Goal: Transaction & Acquisition: Purchase product/service

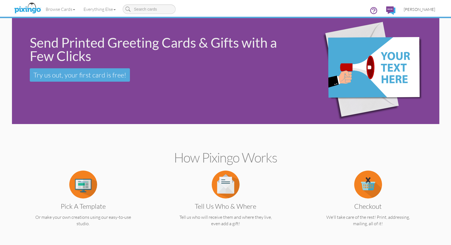
click at [414, 11] on span "[PERSON_NAME]" at bounding box center [419, 9] width 31 height 5
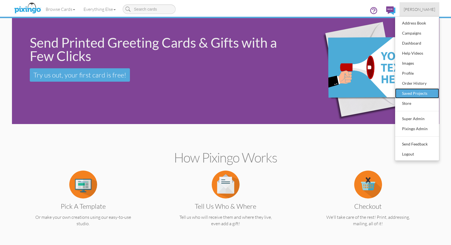
click at [409, 94] on div "Saved Projects" at bounding box center [417, 93] width 33 height 8
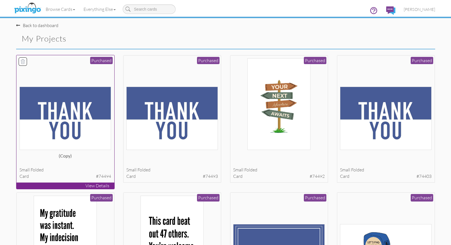
click at [85, 92] on img at bounding box center [65, 118] width 92 height 63
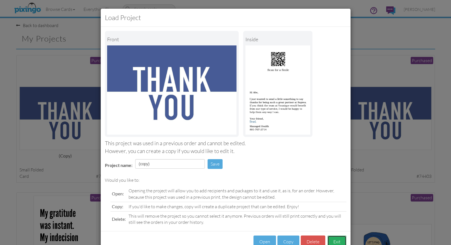
click at [334, 238] on button "Exit" at bounding box center [337, 241] width 19 height 13
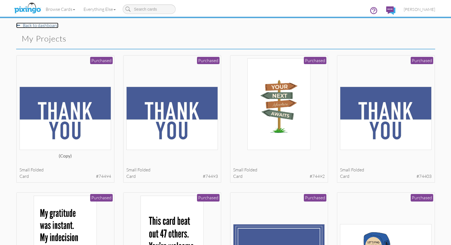
click at [37, 26] on link "Back to dashboard" at bounding box center [37, 26] width 42 height 6
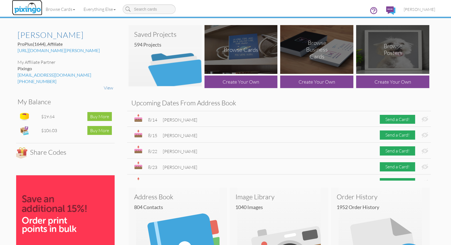
click at [26, 6] on img at bounding box center [27, 8] width 29 height 14
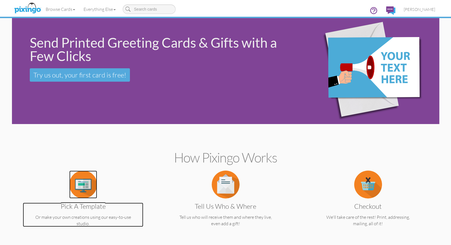
click at [83, 183] on img at bounding box center [83, 184] width 28 height 28
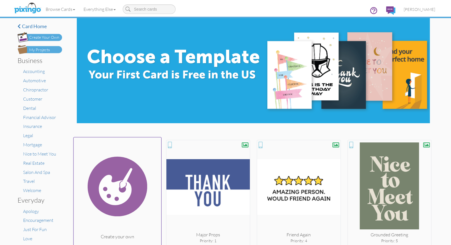
click at [114, 182] on img at bounding box center [117, 186] width 88 height 94
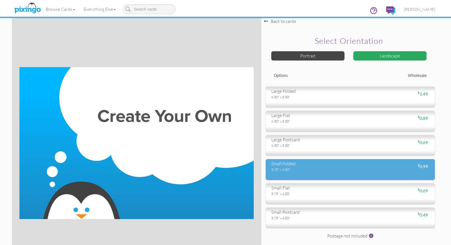
click at [297, 166] on div "small folded" at bounding box center [308, 163] width 75 height 6
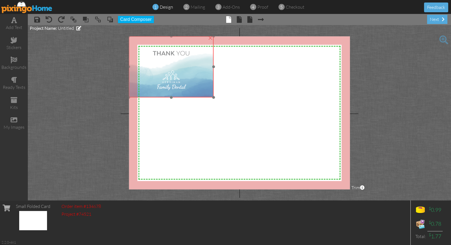
drag, startPoint x: 205, startPoint y: 89, endPoint x: 193, endPoint y: 81, distance: 13.6
click at [193, 81] on img at bounding box center [171, 66] width 85 height 61
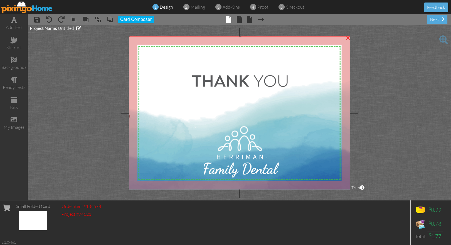
drag, startPoint x: 215, startPoint y: 98, endPoint x: 342, endPoint y: 190, distance: 157.3
click at [353, 197] on project-studio-wrapper "X X X X X X X X X X X X X X X X X X X X X X X X X X X X X X X X X X X X X X X X…" at bounding box center [239, 112] width 423 height 175
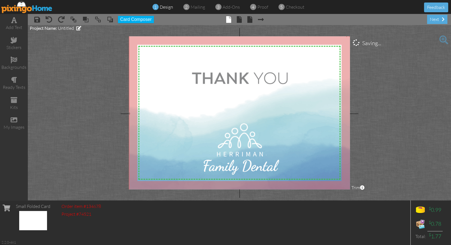
click at [292, 157] on img at bounding box center [240, 113] width 223 height 160
drag, startPoint x: 284, startPoint y: 155, endPoint x: 336, endPoint y: 165, distance: 52.7
click at [284, 154] on img at bounding box center [239, 113] width 223 height 160
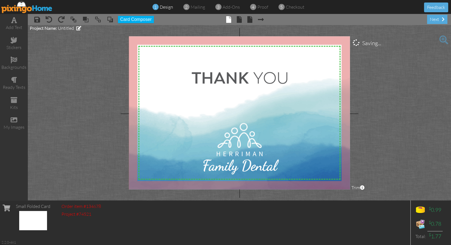
click at [383, 172] on project-studio-wrapper "X X X X X X X X X X X X X X X X X X X X X X X X X X X X X X X X X X X X X X X X…" at bounding box center [239, 112] width 423 height 175
click at [192, 8] on span "mailing" at bounding box center [198, 7] width 14 height 6
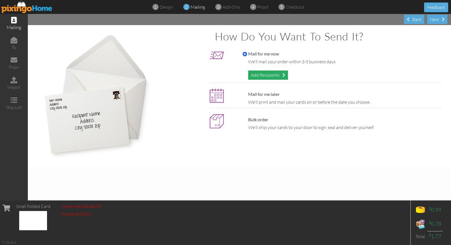
click at [262, 73] on div "Add Recipients" at bounding box center [268, 74] width 40 height 9
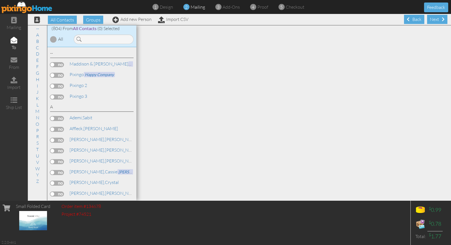
click at [32, 6] on img at bounding box center [26, 7] width 51 height 13
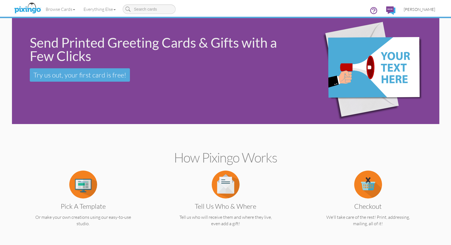
click at [422, 7] on span "[PERSON_NAME]" at bounding box center [419, 9] width 31 height 5
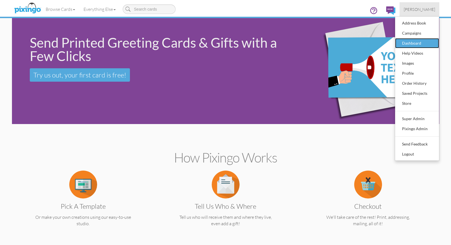
click at [411, 41] on div "Dashboard" at bounding box center [417, 43] width 33 height 8
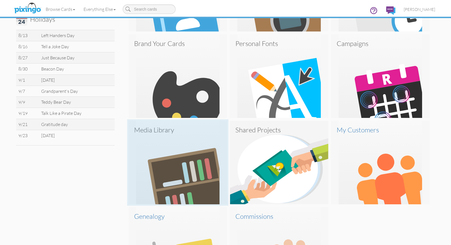
scroll to position [237, 0]
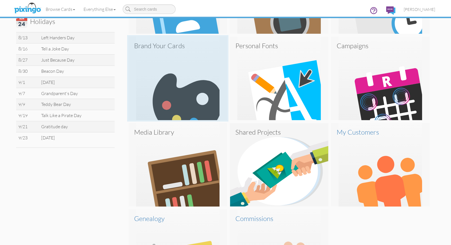
click at [173, 96] on img at bounding box center [178, 77] width 99 height 83
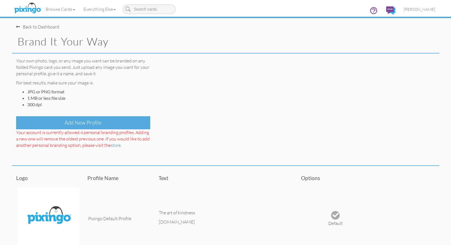
click at [96, 124] on div "Add New Profile" at bounding box center [83, 122] width 134 height 13
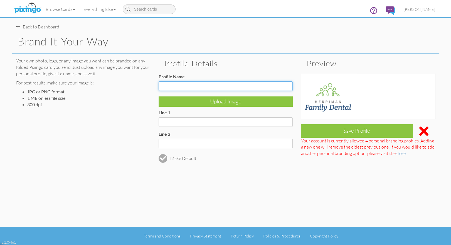
click at [175, 85] on input "Profile Name" at bounding box center [226, 85] width 134 height 9
click at [188, 86] on input "Profile Name" at bounding box center [226, 85] width 134 height 9
type input "Herriman Dental"
click at [276, 166] on div "Back to Dashboard Brand it your way Your own photo, logo, or any image you want…" at bounding box center [225, 113] width 427 height 227
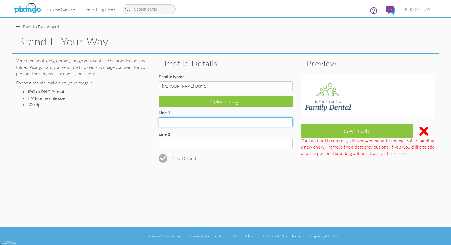
click at [175, 120] on input "Line 1" at bounding box center [226, 121] width 134 height 9
click at [171, 121] on input "Line 1" at bounding box center [226, 121] width 134 height 9
paste input "https://www.herrimanfamilydental.com/"
drag, startPoint x: 185, startPoint y: 121, endPoint x: 198, endPoint y: 129, distance: 15.4
click at [185, 121] on input "https://www.herrimanfamilydental.com/" at bounding box center [226, 121] width 134 height 9
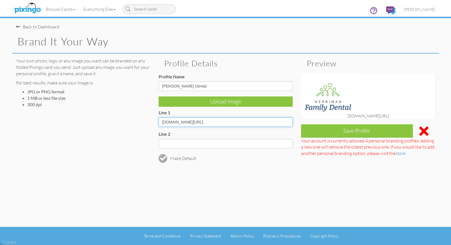
drag, startPoint x: 180, startPoint y: 120, endPoint x: 189, endPoint y: 125, distance: 10.0
click at [180, 120] on input "Herrimanfamilydental.com/" at bounding box center [226, 121] width 134 height 9
drag, startPoint x: 191, startPoint y: 121, endPoint x: 195, endPoint y: 128, distance: 8.1
click at [191, 121] on input "HerrimanFamilydental.com/" at bounding box center [226, 121] width 134 height 9
click at [216, 123] on input "HerrimanFamilyDental.com/" at bounding box center [226, 121] width 134 height 9
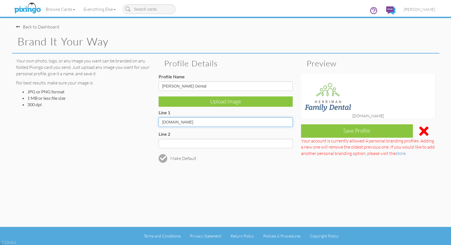
type input "HerrimanFamilyDental.com"
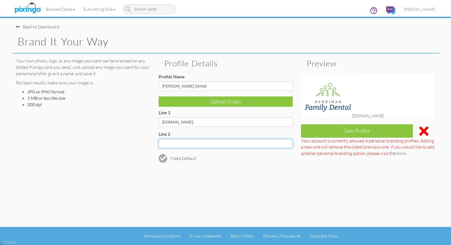
click at [200, 142] on input "Line 2" at bounding box center [226, 143] width 134 height 9
click at [176, 144] on input "Line 2" at bounding box center [226, 143] width 134 height 9
paste input "(801) 446-9533"
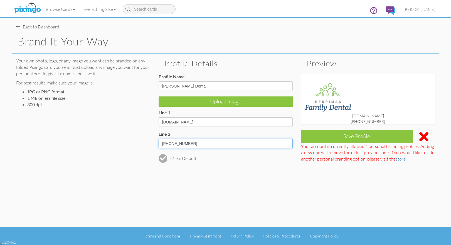
type input "(801) 446-9533"
click at [223, 174] on div "Back to Dashboard Brand it your way Your own photo, logo, or any image you want…" at bounding box center [225, 113] width 427 height 227
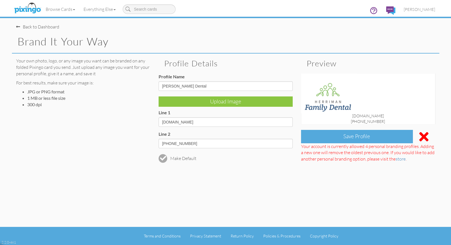
click at [336, 136] on div "Save Profile" at bounding box center [357, 136] width 112 height 13
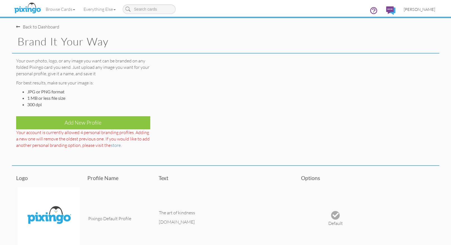
click at [422, 9] on span "[PERSON_NAME]" at bounding box center [419, 9] width 31 height 5
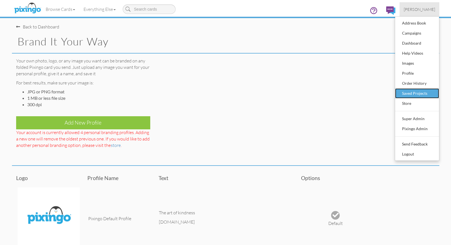
click at [413, 91] on div "Saved Projects" at bounding box center [417, 93] width 33 height 8
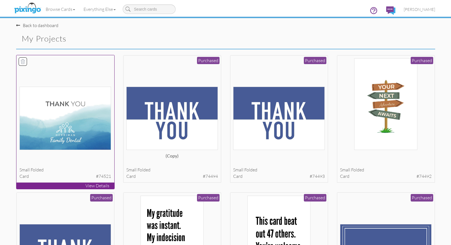
click at [87, 104] on img at bounding box center [65, 118] width 92 height 63
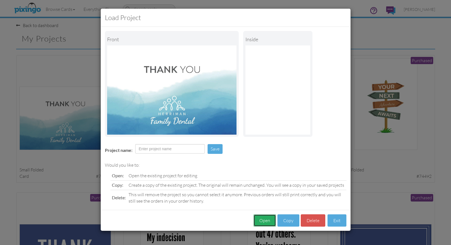
click at [264, 220] on button "Open" at bounding box center [265, 220] width 23 height 13
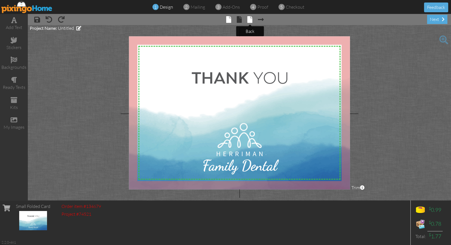
click at [249, 21] on span at bounding box center [249, 19] width 5 height 7
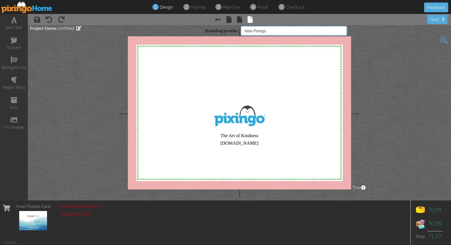
click at [311, 31] on select "Pixingo Default Profile Herriman Dental Networking Golf League Alta Pest Contro…" at bounding box center [294, 30] width 106 height 9
select select "object:6413"
click at [241, 26] on select "Pixingo Default Profile Herriman Dental Networking Golf League Alta Pest Contro…" at bounding box center [294, 30] width 106 height 9
click at [377, 67] on project-studio-wrapper "X X X X X X X X X X X X X X X X X X X X X X X X X X X X X X X X X X X X X X X X…" at bounding box center [239, 112] width 423 height 175
click at [196, 7] on span "mailing" at bounding box center [198, 7] width 14 height 6
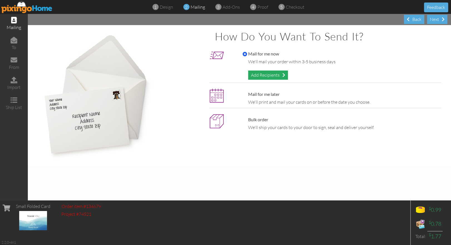
click at [259, 75] on div "Add Recipients" at bounding box center [268, 74] width 40 height 9
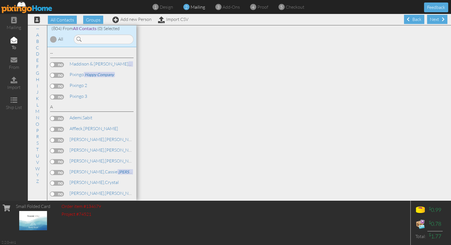
click at [61, 84] on label at bounding box center [57, 85] width 14 height 5
click at [0, 0] on input "checkbox" at bounding box center [0, 0] width 0 height 0
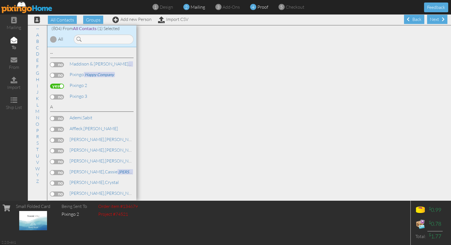
click at [259, 7] on span "proof" at bounding box center [262, 7] width 11 height 6
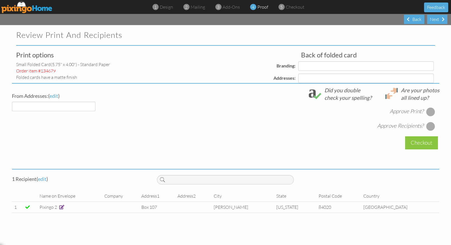
select select "object:8445"
select select "object:8457"
select select "object:8449"
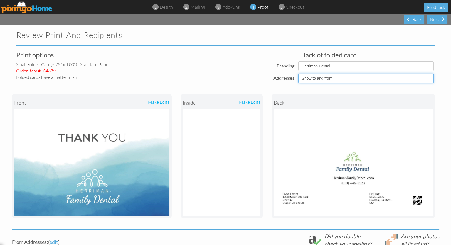
click at [324, 80] on select "Show to and from Show from only Hide to and from" at bounding box center [366, 77] width 136 height 9
select select "object:8447"
click at [298, 73] on select "Show to and from Show from only Hide to and from" at bounding box center [366, 77] width 136 height 9
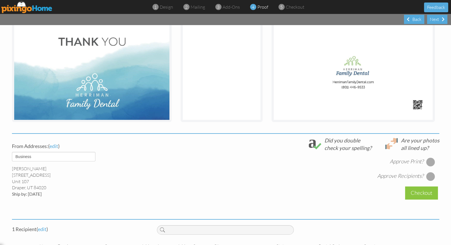
scroll to position [97, 0]
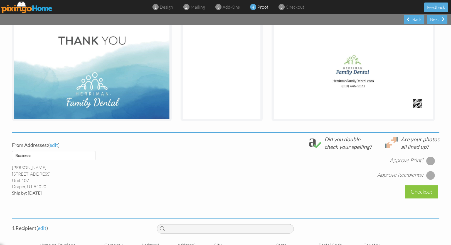
click at [429, 159] on div at bounding box center [430, 160] width 9 height 9
click at [429, 174] on div at bounding box center [430, 175] width 9 height 9
click at [420, 189] on div "Checkout" at bounding box center [421, 191] width 33 height 13
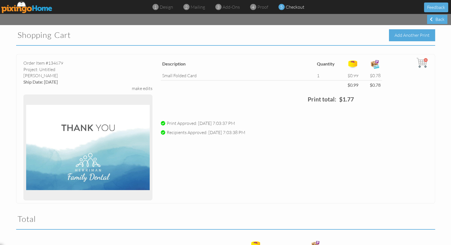
click at [404, 34] on div "Add Another Print" at bounding box center [412, 35] width 46 height 12
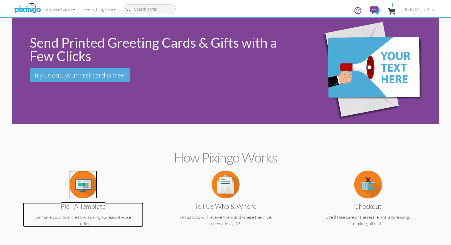
click at [78, 186] on img at bounding box center [83, 184] width 28 height 28
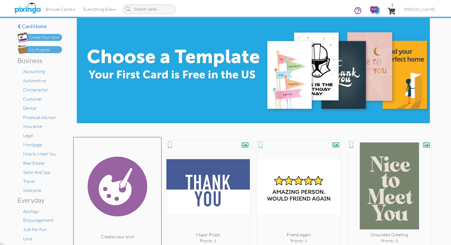
click at [99, 187] on img at bounding box center [117, 186] width 88 height 94
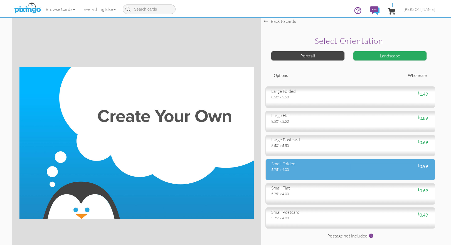
click at [294, 171] on div "5.75" x 4.00"" at bounding box center [308, 169] width 75 height 5
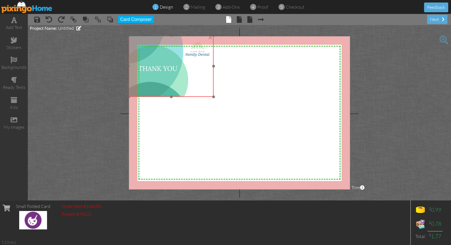
drag, startPoint x: 177, startPoint y: 82, endPoint x: 167, endPoint y: 75, distance: 11.7
click at [166, 74] on img at bounding box center [171, 65] width 85 height 61
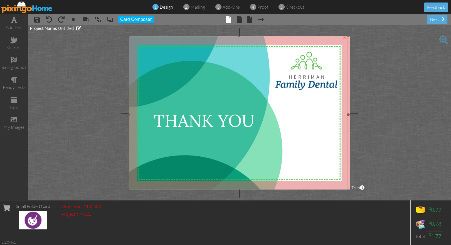
drag, startPoint x: 213, startPoint y: 96, endPoint x: 338, endPoint y: 193, distance: 158.3
click at [338, 193] on project-studio-wrapper "X X X X X X X X X X X X X X X X X X X X X X X X X X X X X X X X X X X X X X X X…" at bounding box center [239, 112] width 423 height 175
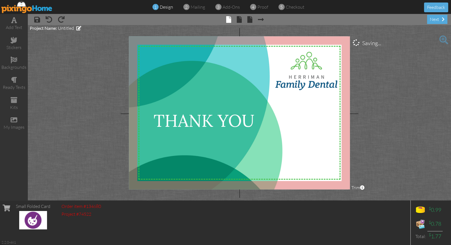
click at [428, 160] on project-studio-wrapper "X X X X X X X X X X X X X X X X X X X X X X X X X X X X X X X X X X X X X X X X…" at bounding box center [239, 112] width 423 height 175
click at [413, 82] on project-studio-wrapper "X X X X X X X X X X X X X X X X X X X X X X X X X X X X X X X X X X X X X X X X…" at bounding box center [239, 112] width 423 height 175
click at [293, 81] on img at bounding box center [239, 114] width 220 height 158
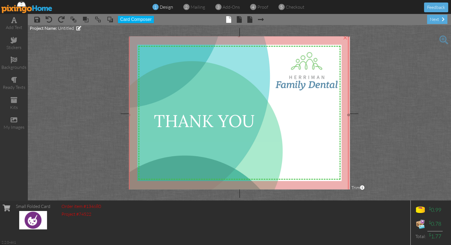
click at [294, 81] on img at bounding box center [239, 115] width 220 height 158
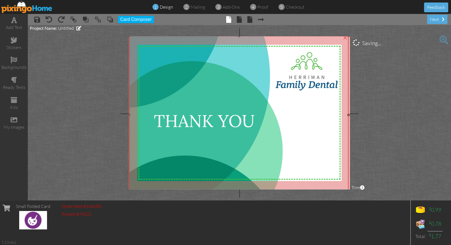
click at [313, 136] on img at bounding box center [239, 115] width 220 height 158
click at [339, 175] on img at bounding box center [239, 115] width 220 height 158
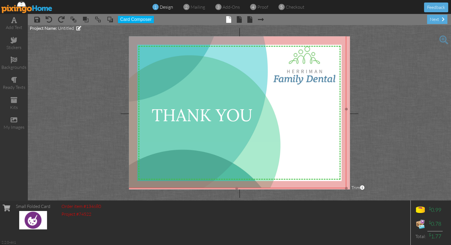
drag, startPoint x: 344, startPoint y: 183, endPoint x: 342, endPoint y: 177, distance: 6.3
click at [342, 177] on img at bounding box center [237, 109] width 220 height 158
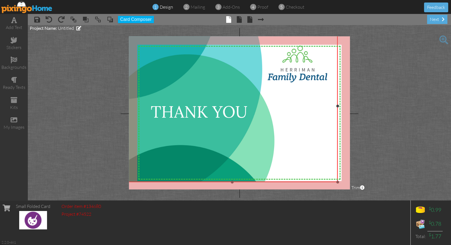
drag, startPoint x: 346, startPoint y: 188, endPoint x: 339, endPoint y: 182, distance: 9.3
click at [339, 182] on div "X X X X X X X X X X X X X X X X X X X X X X X X X X X X X X X X X X X X X X X X…" at bounding box center [239, 112] width 221 height 153
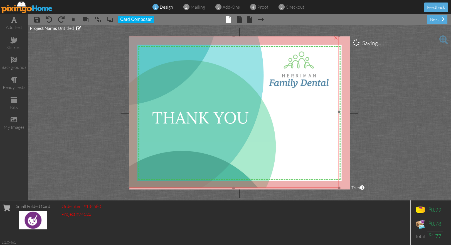
drag, startPoint x: 329, startPoint y: 172, endPoint x: 342, endPoint y: 188, distance: 21.6
click at [329, 176] on img at bounding box center [233, 112] width 211 height 152
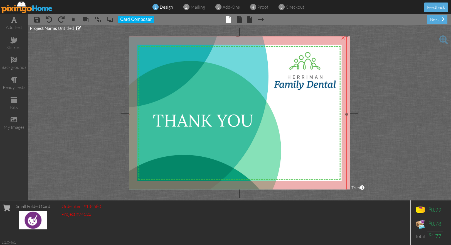
drag, startPoint x: 340, startPoint y: 188, endPoint x: 349, endPoint y: 193, distance: 10.6
click at [349, 193] on project-studio-wrapper "X X X X X X X X X X X X X X X X X X X X X X X X X X X X X X X X X X X X X X X X…" at bounding box center [239, 112] width 423 height 175
click at [390, 199] on project-studio-wrapper "X X X X X X X X X X X X X X X X X X X X X X X X X X X X X X X X X X X X X X X X…" at bounding box center [239, 112] width 423 height 175
click at [412, 115] on project-studio-wrapper "X X X X X X X X X X X X X X X X X X X X X X X X X X X X X X X X X X X X X X X X…" at bounding box center [239, 112] width 423 height 175
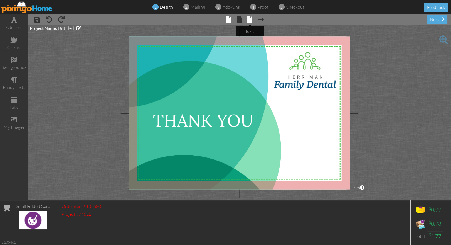
click at [250, 17] on span at bounding box center [249, 19] width 5 height 7
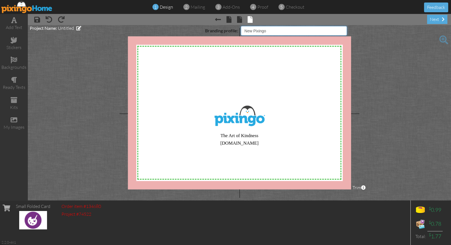
click at [283, 31] on select "Pixingo Default Profile Herriman Dental Networking Golf League Alta Pest Contro…" at bounding box center [294, 30] width 106 height 9
select select "object:9619"
click at [241, 26] on select "Pixingo Default Profile Herriman Dental Networking Golf League Alta Pest Contro…" at bounding box center [294, 30] width 106 height 9
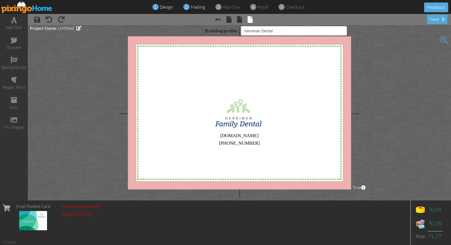
click at [193, 8] on span "mailing" at bounding box center [198, 7] width 14 height 6
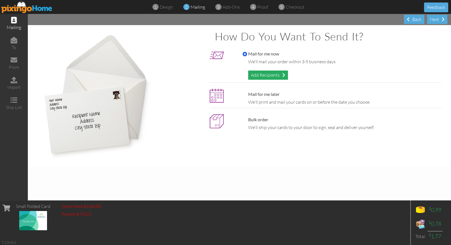
click at [270, 73] on div "Add Recipients" at bounding box center [268, 74] width 40 height 9
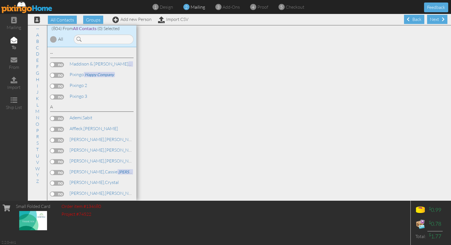
click at [56, 85] on label at bounding box center [57, 85] width 14 height 5
click at [0, 0] on input "checkbox" at bounding box center [0, 0] width 0 height 0
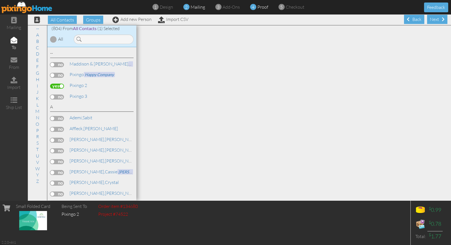
click at [260, 7] on span "proof" at bounding box center [262, 7] width 11 height 6
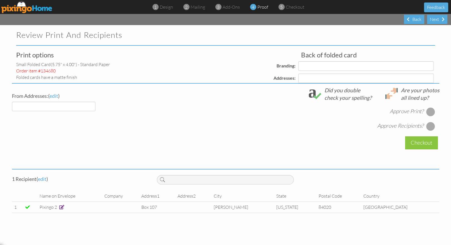
select select "object:11651"
select select "object:11672"
select select "object:11663"
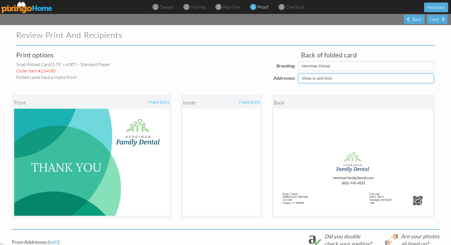
click at [314, 77] on select "Show to and from Show from only Hide to and from" at bounding box center [366, 77] width 136 height 9
select select "object:11653"
click at [298, 73] on select "Show to and from Show from only Hide to and from" at bounding box center [366, 77] width 136 height 9
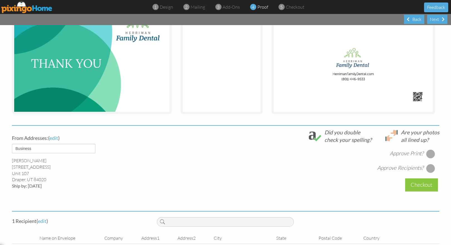
scroll to position [125, 0]
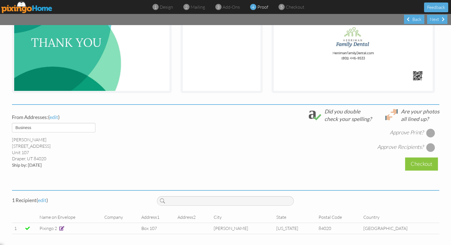
click at [430, 132] on div at bounding box center [430, 132] width 9 height 9
click at [431, 148] on div at bounding box center [430, 147] width 9 height 9
click at [421, 165] on div "Checkout" at bounding box center [421, 163] width 33 height 13
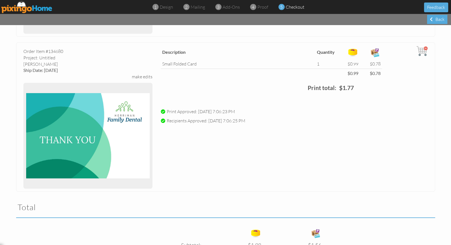
scroll to position [263, 0]
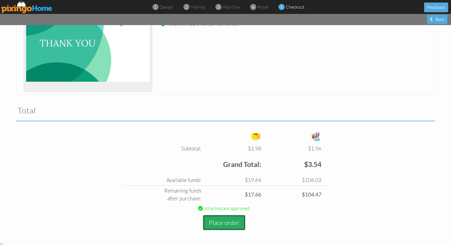
click at [220, 218] on button "Place order" at bounding box center [224, 222] width 43 height 15
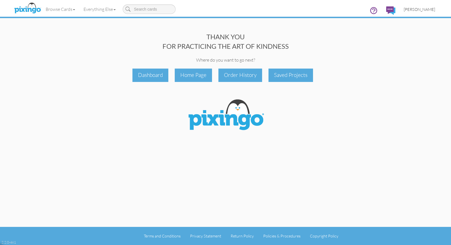
click at [420, 9] on span "[PERSON_NAME]" at bounding box center [419, 9] width 31 height 5
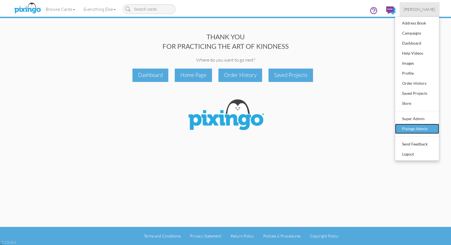
click at [408, 129] on div "Pixingo Admin" at bounding box center [417, 128] width 33 height 8
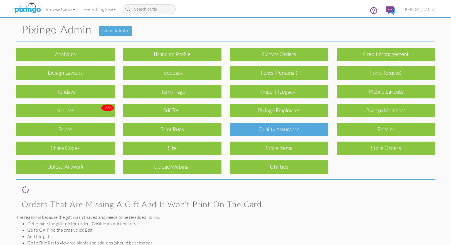
click at [278, 131] on div "Quality Assurance" at bounding box center [279, 129] width 99 height 13
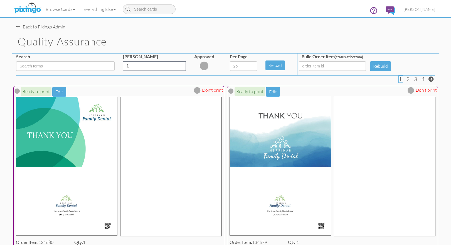
click at [403, 153] on img at bounding box center [385, 166] width 102 height 139
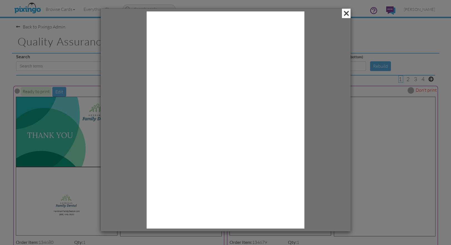
click at [347, 13] on span at bounding box center [346, 13] width 9 height 9
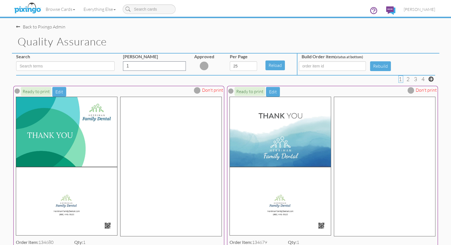
click at [396, 132] on img at bounding box center [385, 166] width 102 height 139
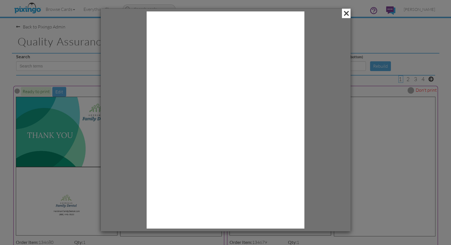
click at [343, 12] on span at bounding box center [346, 13] width 9 height 9
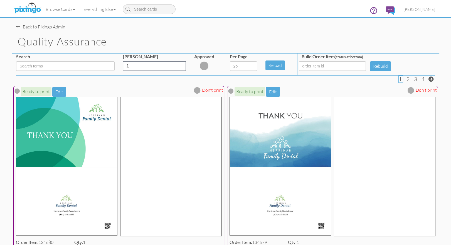
click at [358, 28] on div "Back to Pixingo Admin" at bounding box center [227, 24] width 423 height 12
click at [113, 31] on div "Quality Assurance" at bounding box center [225, 41] width 427 height 23
click at [336, 40] on h1 "Quality Assurance" at bounding box center [229, 42] width 422 height 12
click at [323, 34] on div "Quality Assurance" at bounding box center [225, 41] width 427 height 23
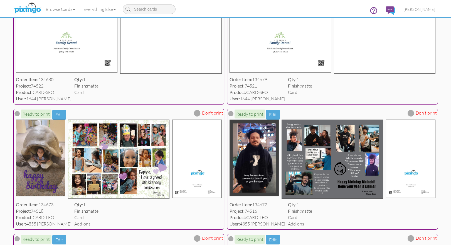
scroll to position [164, 0]
